Goal: Check status: Check status

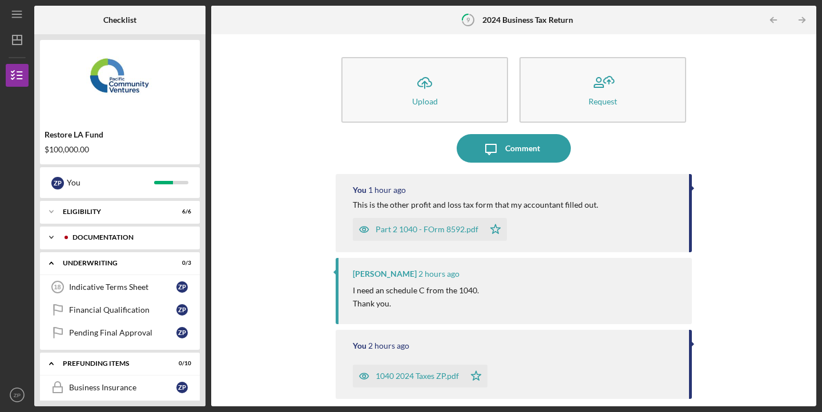
click at [142, 242] on div "Icon/Expander Documentation 11 / 12" at bounding box center [120, 237] width 160 height 23
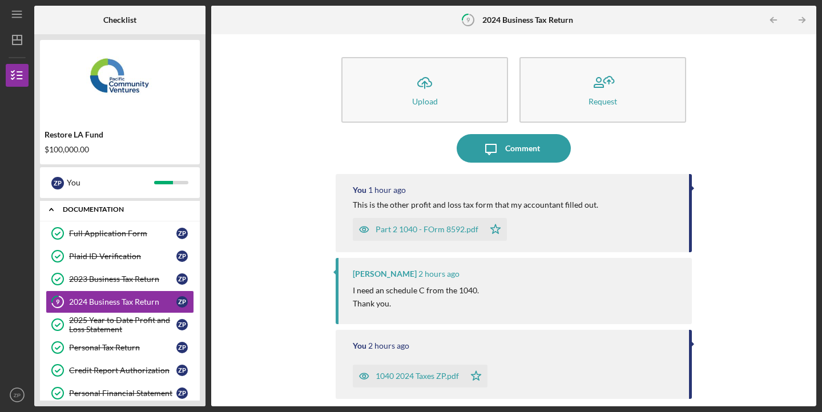
scroll to position [29, 0]
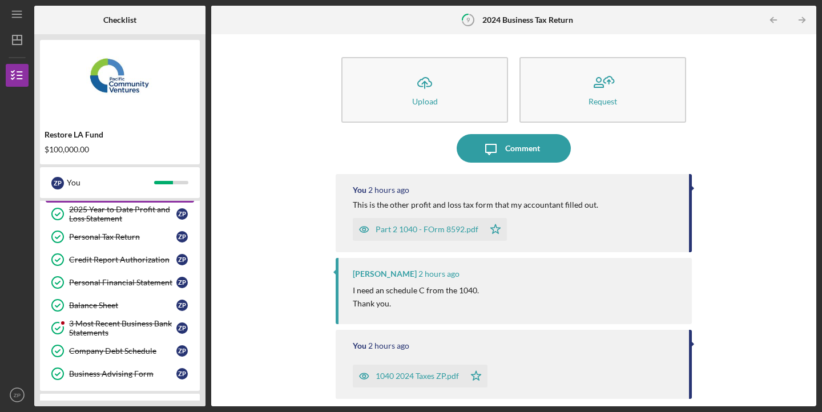
scroll to position [186, 0]
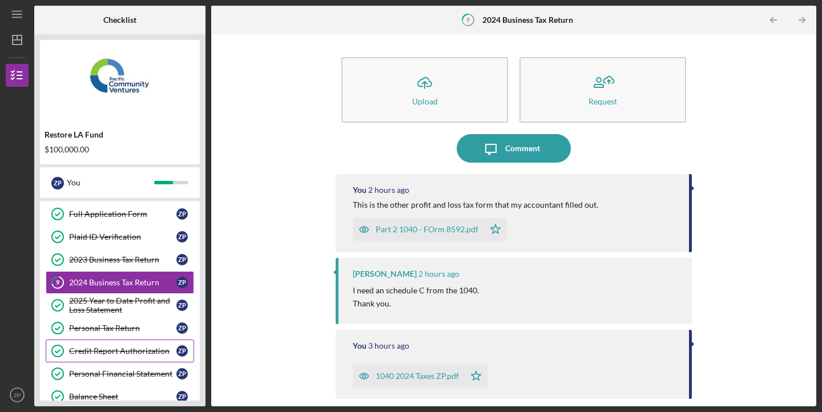
scroll to position [36, 0]
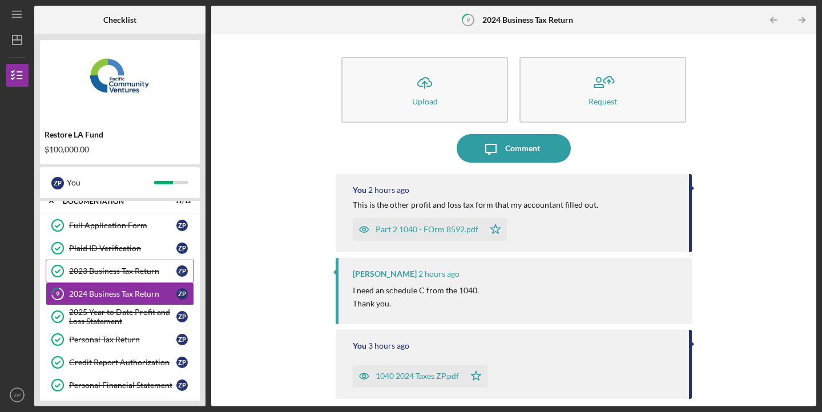
click at [88, 265] on link "2023 Business Tax Return 2023 Business Tax Return Z P" at bounding box center [120, 271] width 148 height 23
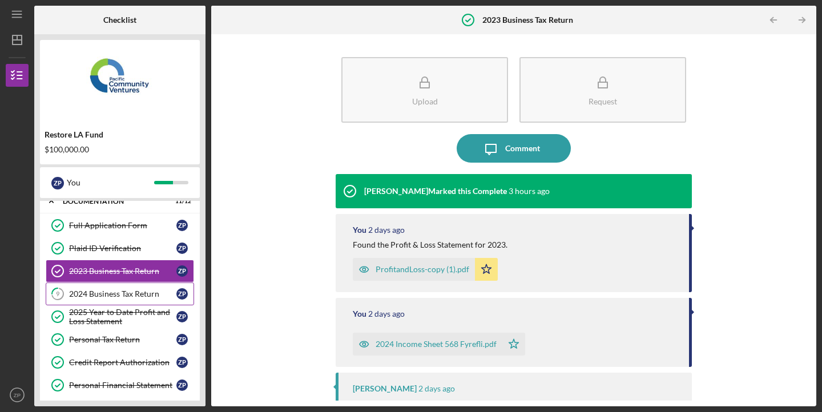
click at [87, 296] on div "2024 Business Tax Return" at bounding box center [122, 293] width 107 height 9
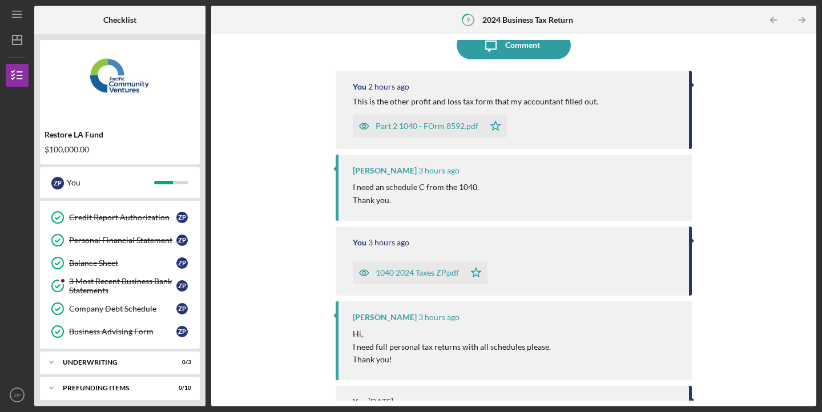
scroll to position [186, 0]
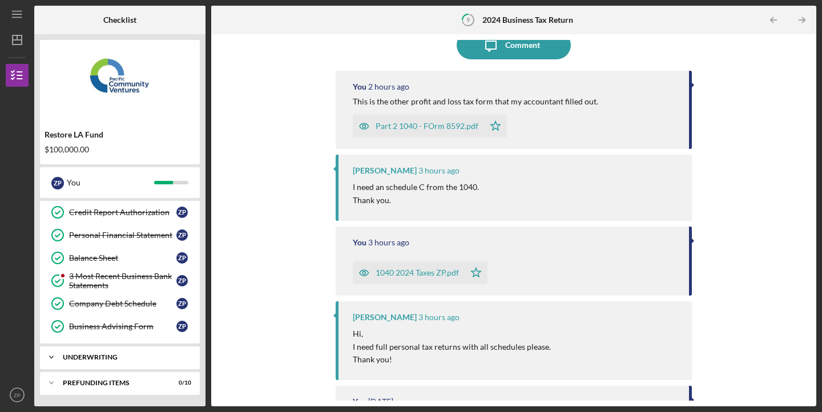
click at [53, 356] on polyline at bounding box center [51, 357] width 3 height 2
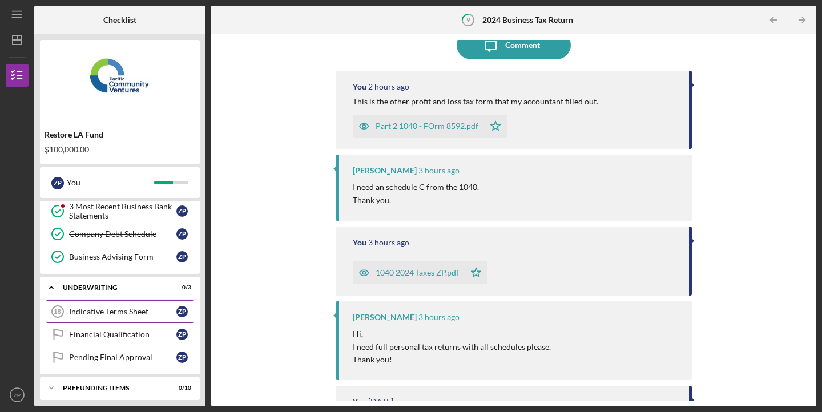
scroll to position [261, 0]
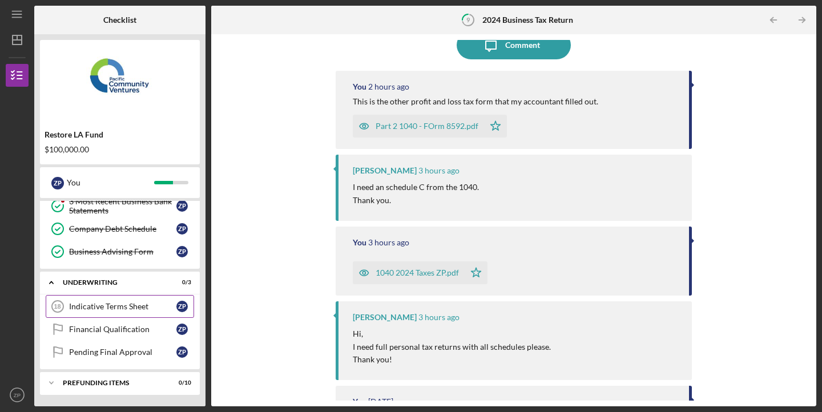
click at [93, 308] on div "Indicative Terms Sheet" at bounding box center [122, 306] width 107 height 9
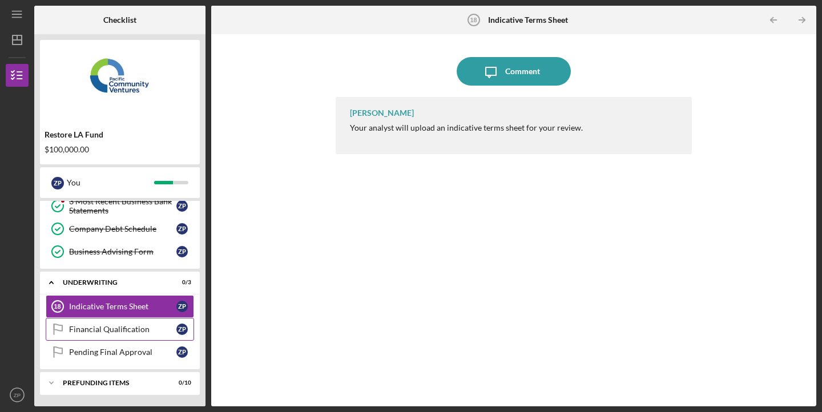
click at [107, 331] on div "Financial Qualification" at bounding box center [122, 329] width 107 height 9
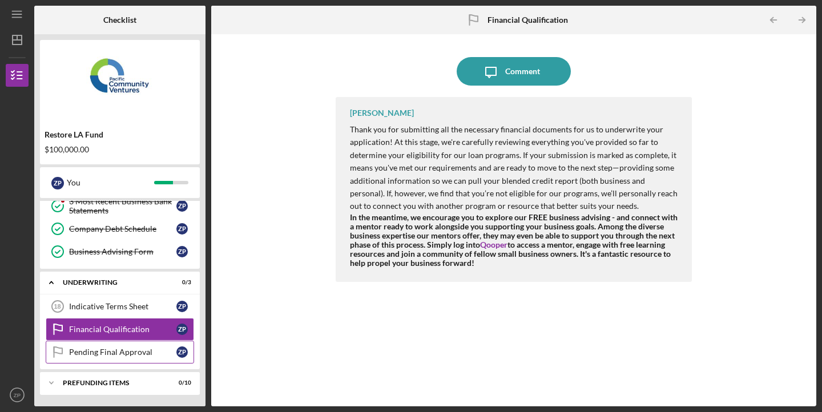
click at [121, 352] on div "Pending Final Approval" at bounding box center [122, 352] width 107 height 9
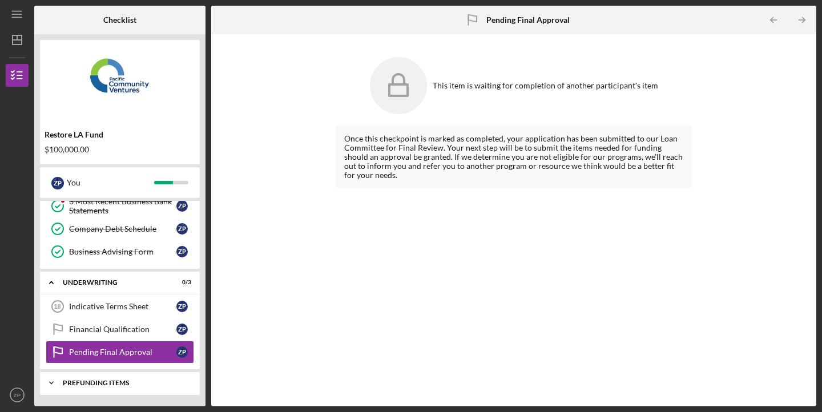
click at [50, 385] on icon "Icon/Expander" at bounding box center [51, 383] width 23 height 23
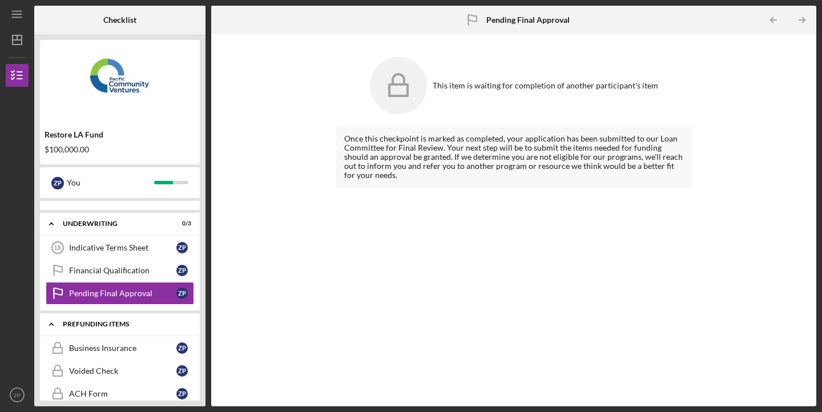
scroll to position [324, 0]
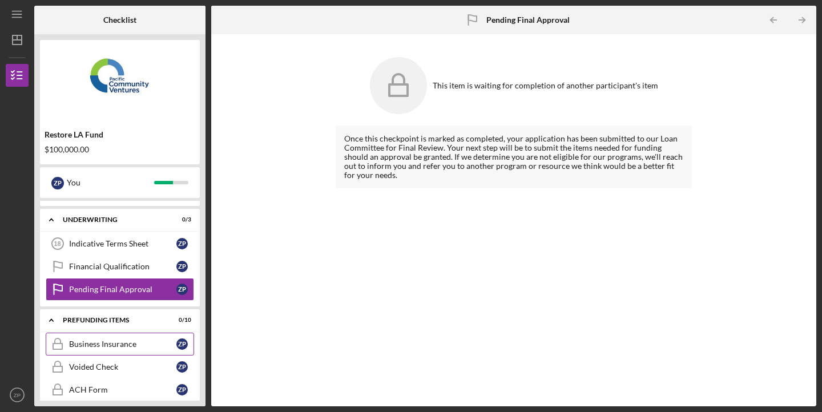
click at [87, 345] on div "Business Insurance" at bounding box center [122, 344] width 107 height 9
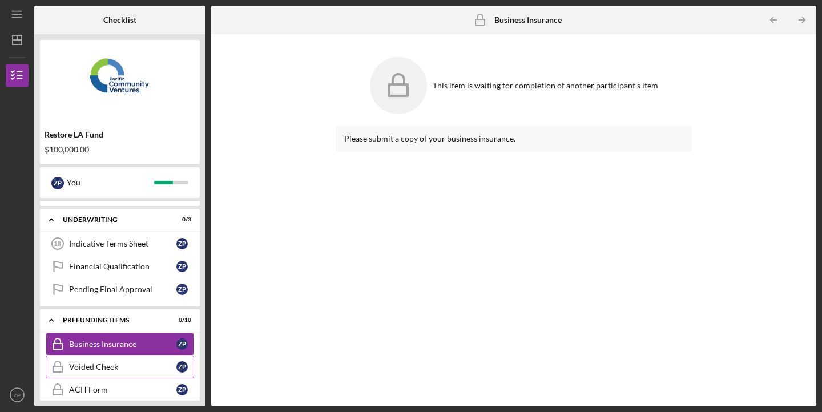
click at [97, 364] on div "Voided Check" at bounding box center [122, 367] width 107 height 9
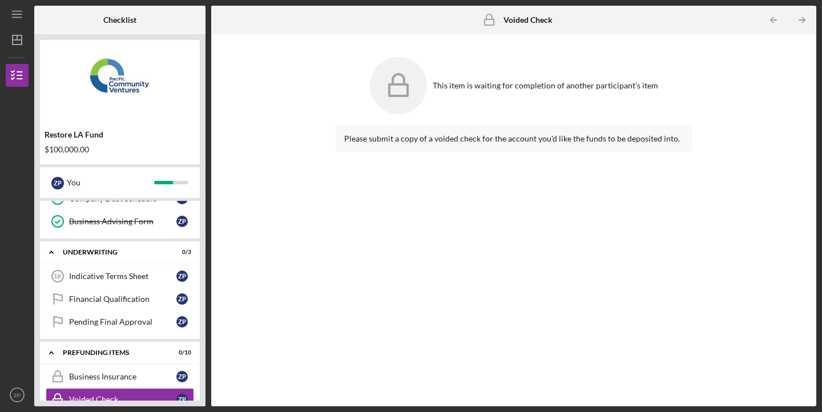
scroll to position [287, 0]
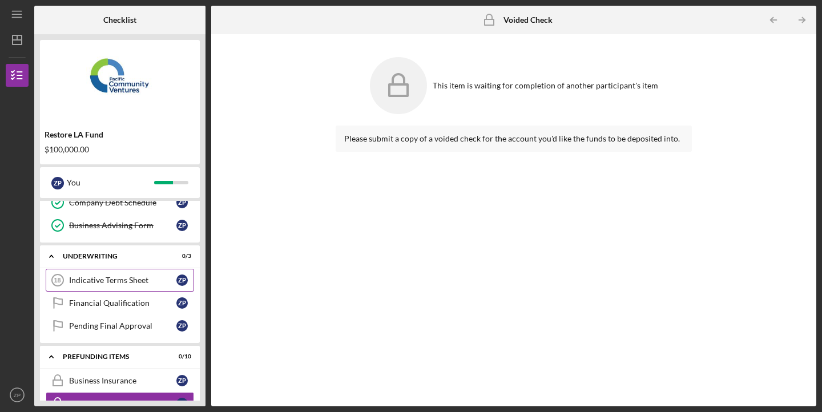
click at [100, 280] on div "Indicative Terms Sheet" at bounding box center [122, 280] width 107 height 9
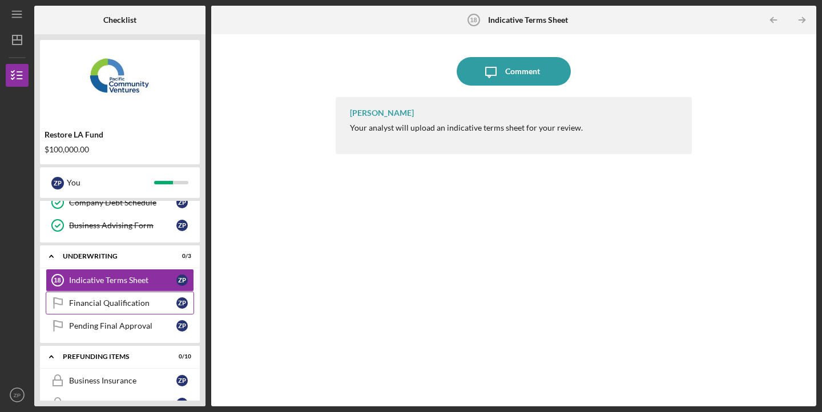
click at [95, 303] on div "Financial Qualification" at bounding box center [122, 303] width 107 height 9
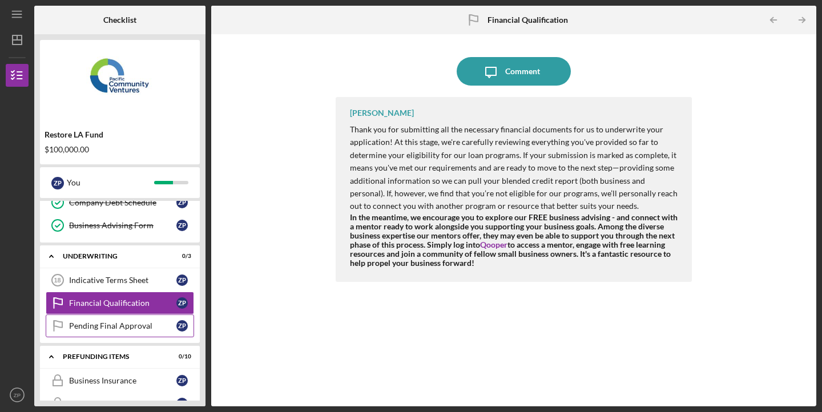
click at [101, 323] on div "Pending Final Approval" at bounding box center [122, 325] width 107 height 9
